Goal: Task Accomplishment & Management: Complete application form

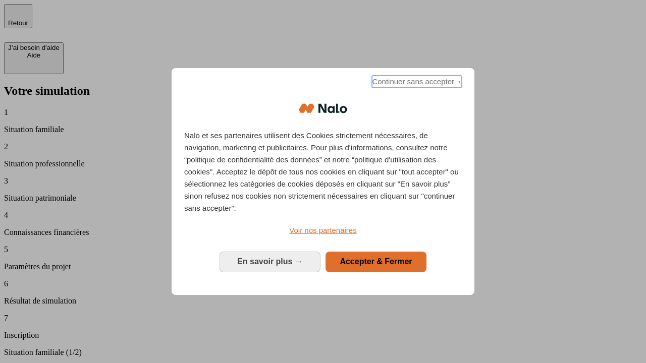
click at [416, 83] on span "Continuer sans accepter →" at bounding box center [417, 82] width 90 height 12
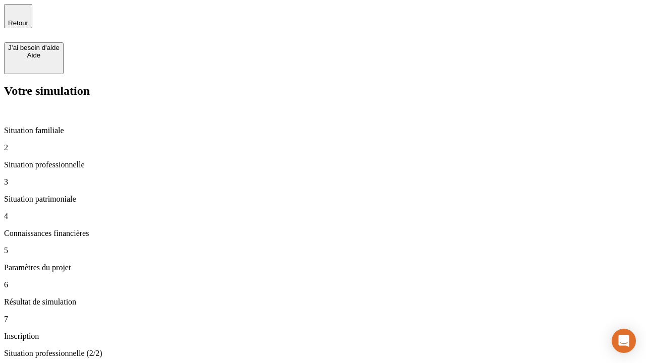
type input "30 000"
type input "1 000"
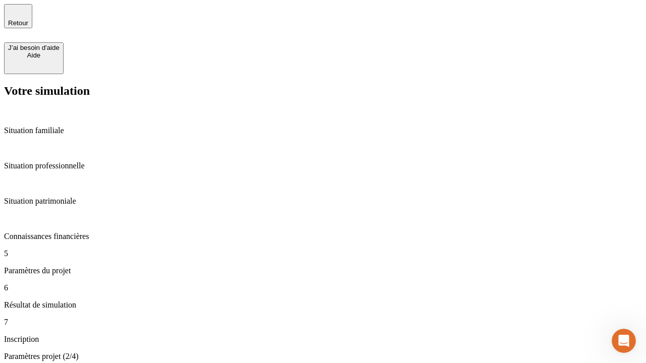
type input "65"
type input "5 000"
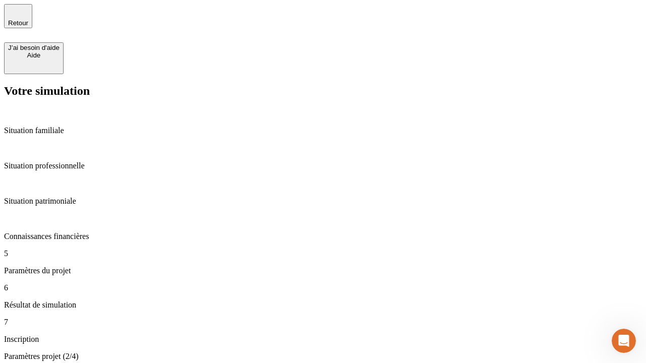
type input "640"
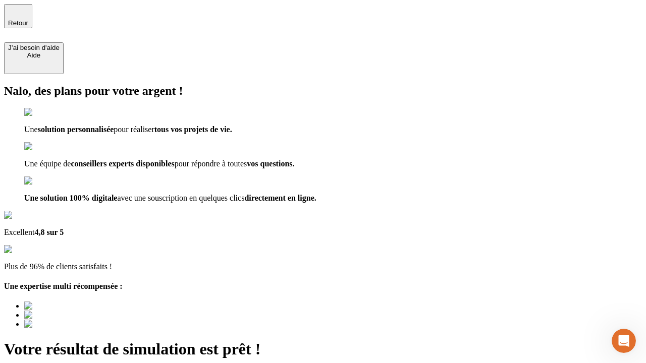
type input "[EMAIL_ADDRESS][DOMAIN_NAME]"
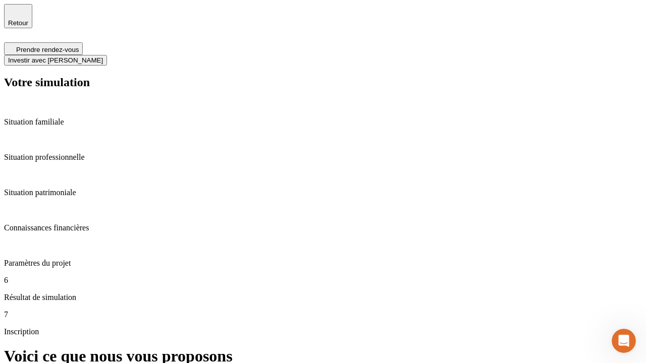
click at [103, 57] on span "Investir avec [PERSON_NAME]" at bounding box center [55, 61] width 95 height 8
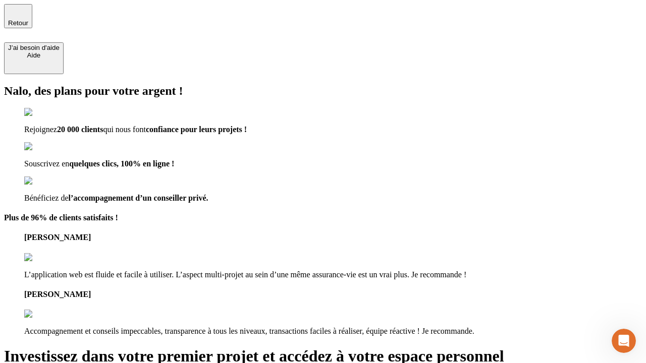
type input "[EMAIL_ADDRESS][DOMAIN_NAME]"
